Goal: Answer question/provide support

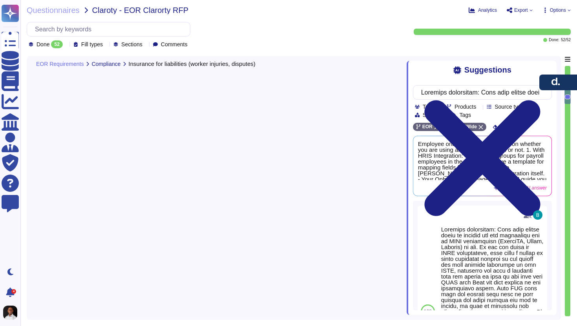
type textarea "[PERSON_NAME] offers various types of liability insurance, including Statutory …"
type textarea "Yes, under Spanish, Lithuanian, and Serbian legal provisions, an [DEMOGRAPHIC_D…"
type textarea "Under Serbian Labor law, employees can work [DEMOGRAPHIC_DATA] or [DEMOGRAPHIC_…"
type textarea "Lore ip dolor sit a consectetu adipi. El seddoei te inci 843 utlaboree dol magn…"
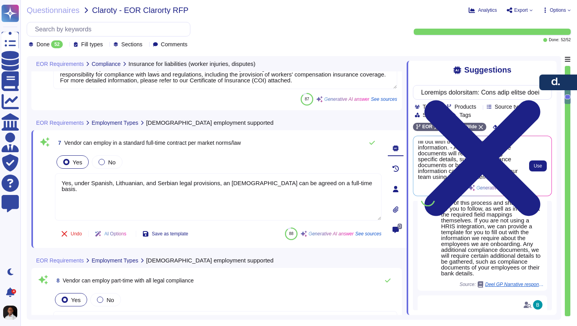
click at [452, 169] on span "Employee onboarding varies based on whether you are using an HRIS integration o…" at bounding box center [470, 160] width 104 height 39
click at [459, 173] on span "Employee onboarding varies based on whether you are using an HRIS integration o…" at bounding box center [470, 160] width 104 height 39
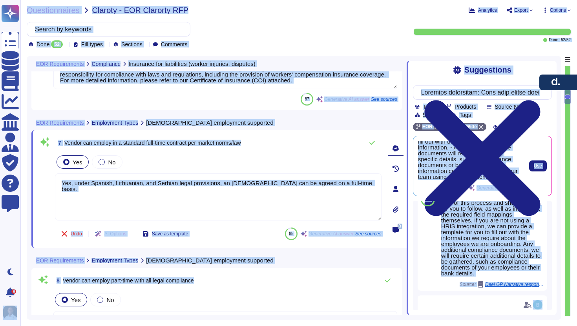
click at [464, 177] on span "Employee onboarding varies based on whether you are using an HRIS integration o…" at bounding box center [470, 160] width 104 height 39
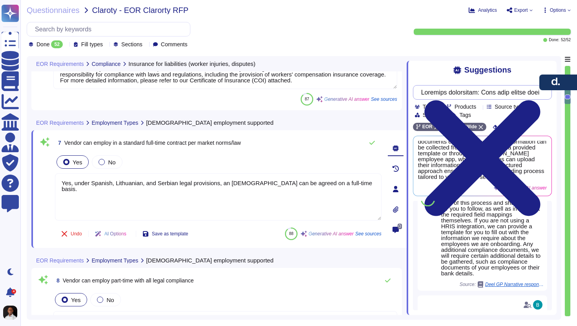
click at [487, 90] on input "text" at bounding box center [480, 93] width 126 height 14
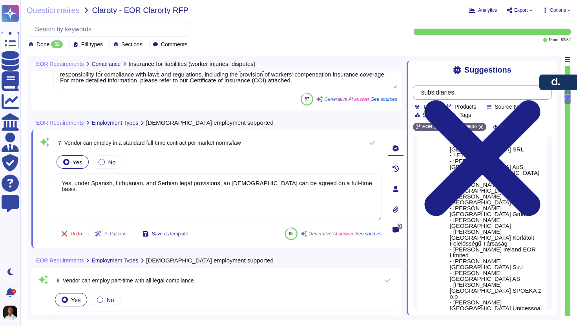
scroll to position [435, 0]
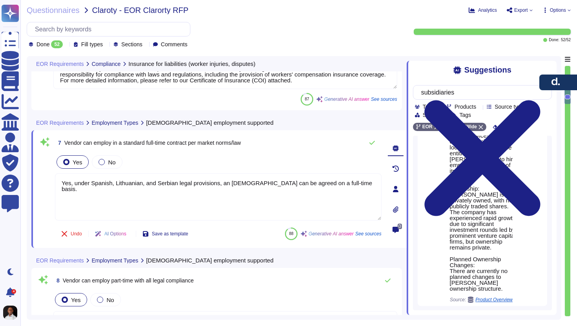
scroll to position [944, 0]
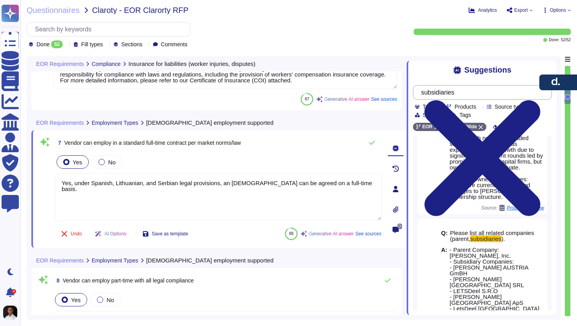
click at [478, 95] on input "subsidiaries" at bounding box center [480, 93] width 126 height 14
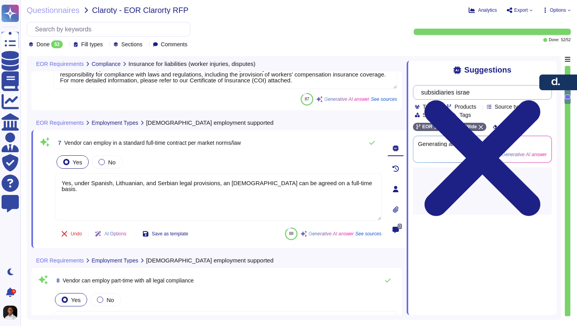
type input "subsidiaries israel"
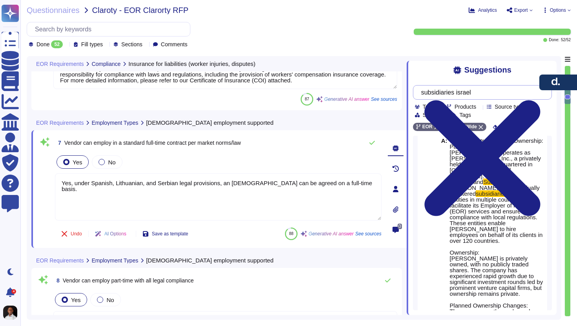
scroll to position [924, 0]
